Goal: Navigation & Orientation: Find specific page/section

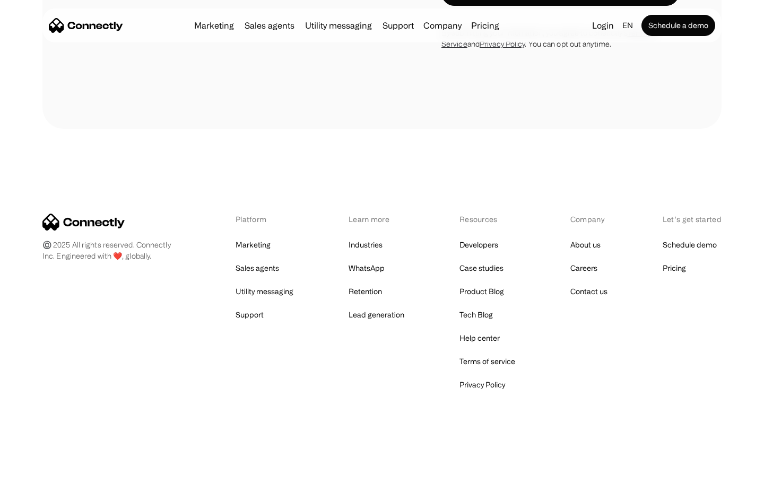
scroll to position [3238, 0]
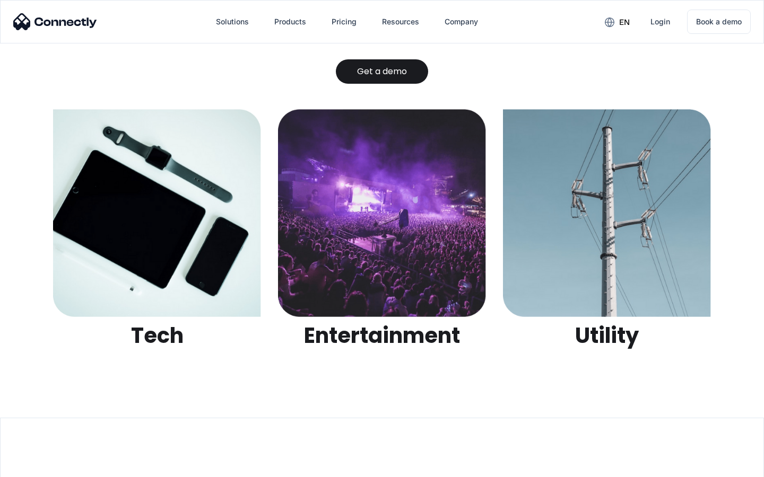
scroll to position [3345, 0]
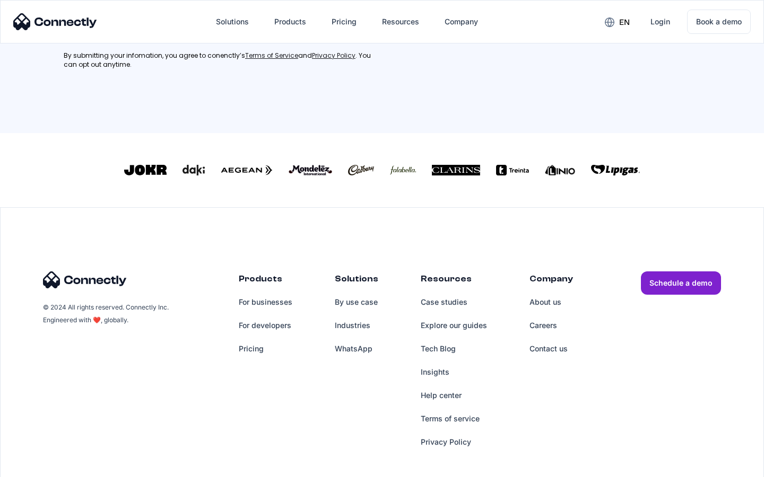
scroll to position [477, 0]
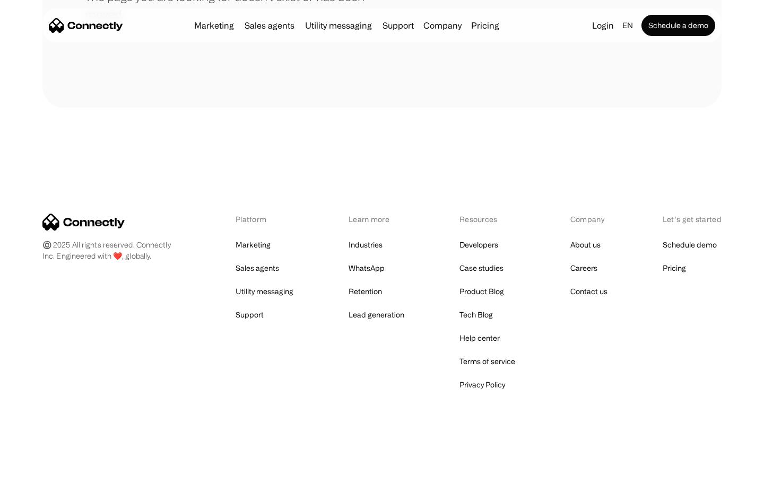
scroll to position [194, 0]
